Goal: Information Seeking & Learning: Check status

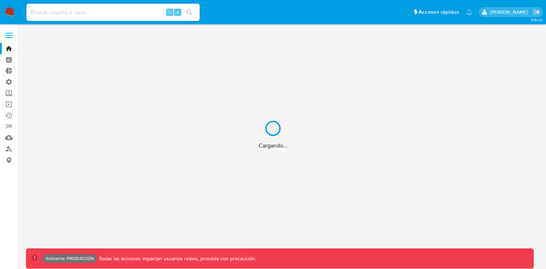
click at [78, 12] on div "Cargando..." at bounding box center [273, 134] width 546 height 269
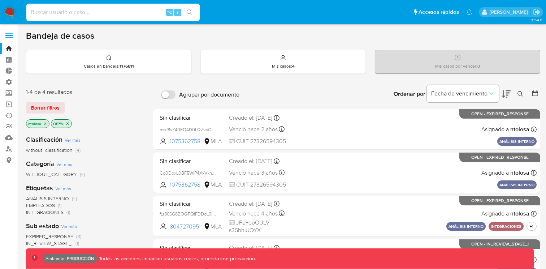
click at [78, 12] on input at bounding box center [112, 12] width 173 height 9
paste input "2437684496"
type input "2437684496"
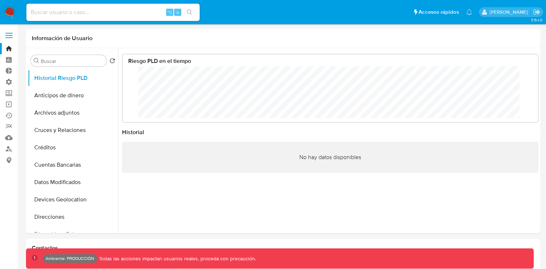
scroll to position [54, 401]
select select "10"
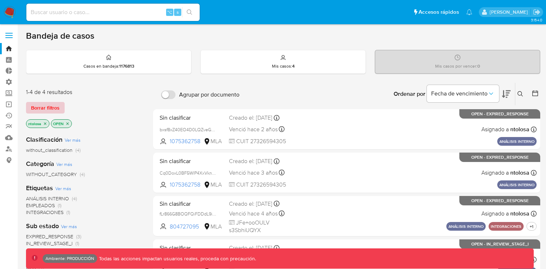
click at [39, 109] on span "Borrar filtros" at bounding box center [45, 108] width 29 height 10
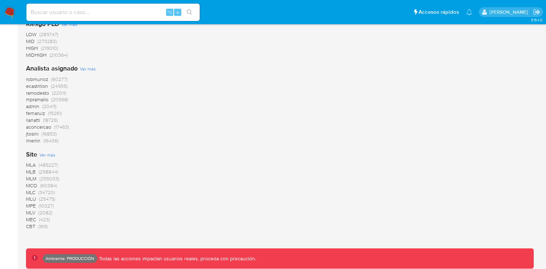
scroll to position [563, 0]
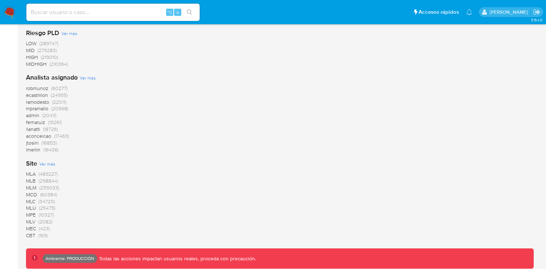
click at [30, 181] on span "MLB" at bounding box center [31, 180] width 10 height 7
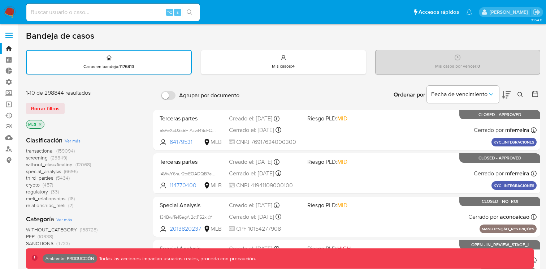
click at [38, 150] on span "transactional" at bounding box center [39, 150] width 27 height 7
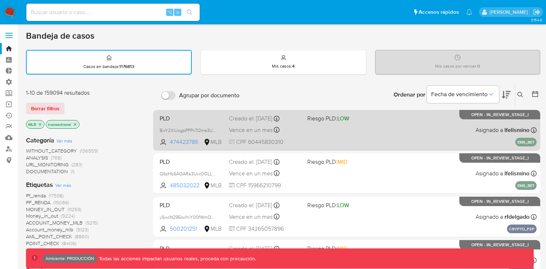
click at [386, 138] on div "PLD 8wY2XiUogpPPPx7I2me3UNNY 474423786 MLB Riesgo PLD: LOW Creado el: 14/08/202…" at bounding box center [347, 130] width 380 height 36
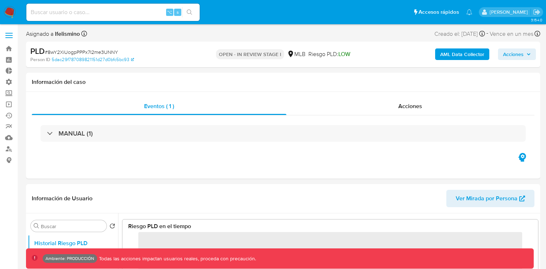
click at [476, 56] on b "AML Data Collector" at bounding box center [462, 54] width 44 height 12
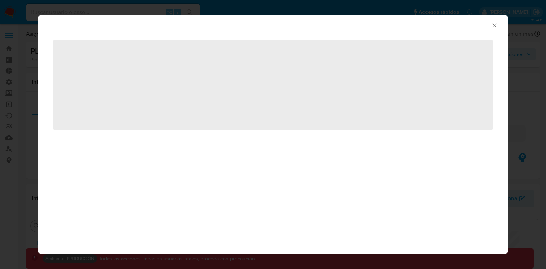
scroll to position [54, 401]
select select "10"
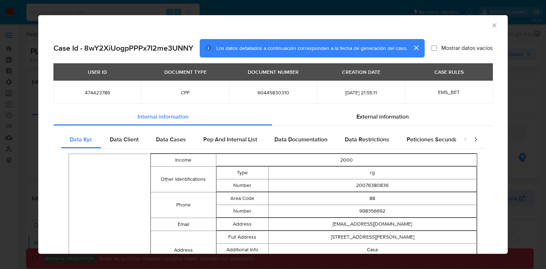
click at [494, 24] on icon "Cerrar ventana" at bounding box center [494, 25] width 7 height 7
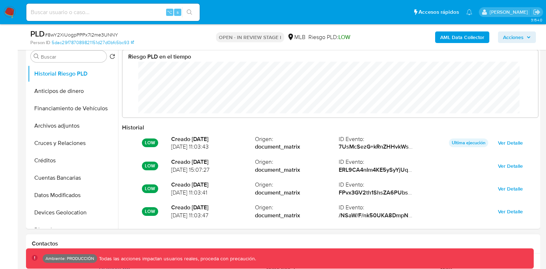
scroll to position [105, 0]
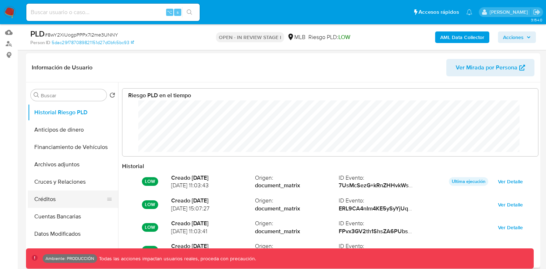
click at [44, 202] on button "Créditos" at bounding box center [70, 198] width 85 height 17
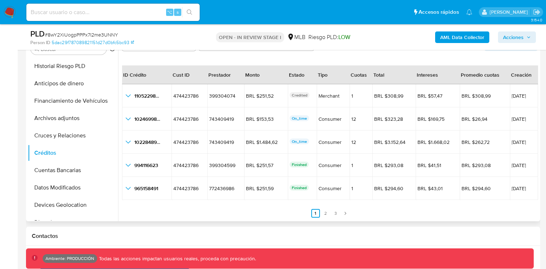
scroll to position [0, 0]
